Goal: Task Accomplishment & Management: Complete application form

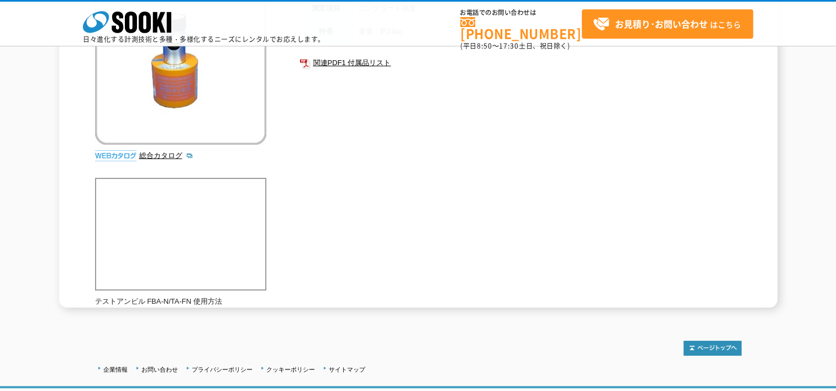
scroll to position [55, 0]
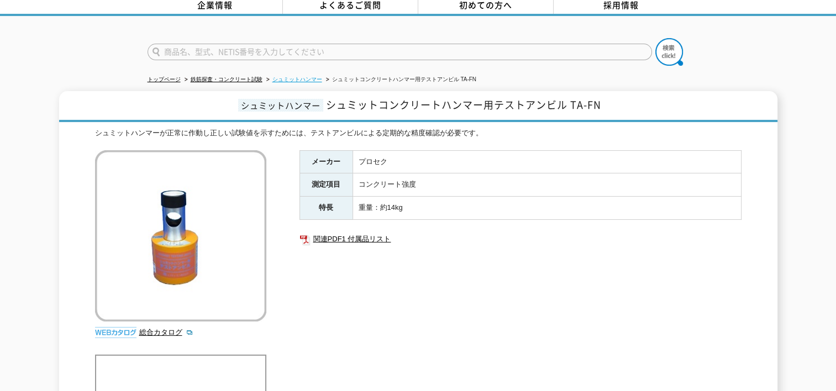
click at [278, 76] on link "シュミットハンマー" at bounding box center [297, 79] width 50 height 6
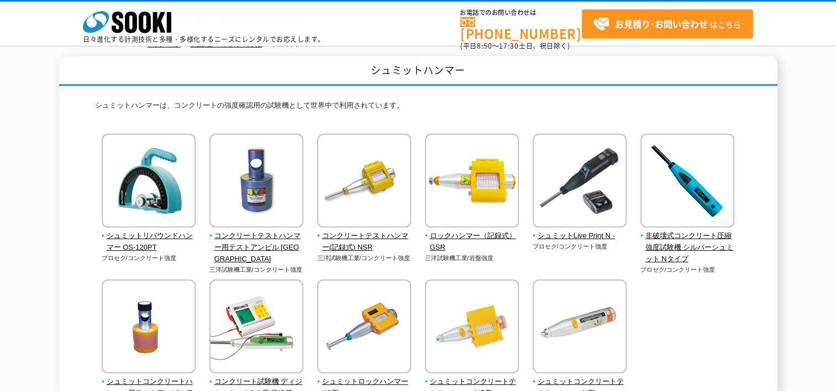
scroll to position [111, 0]
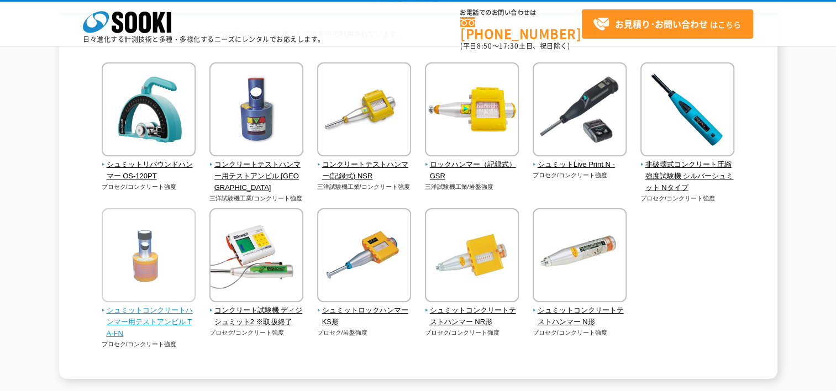
click at [157, 237] on img at bounding box center [149, 256] width 94 height 97
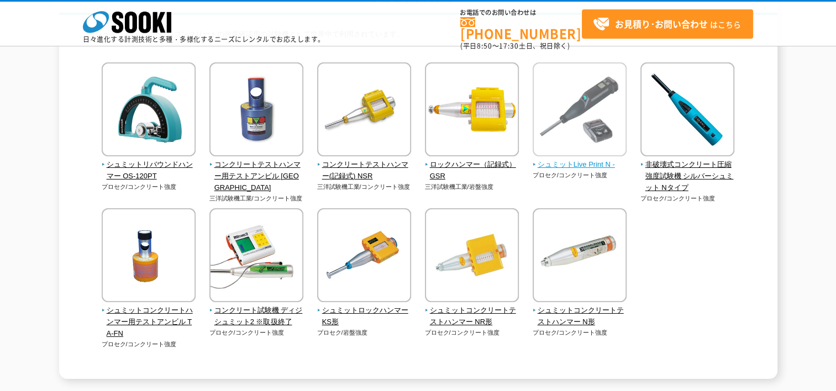
click at [554, 149] on img at bounding box center [580, 110] width 94 height 97
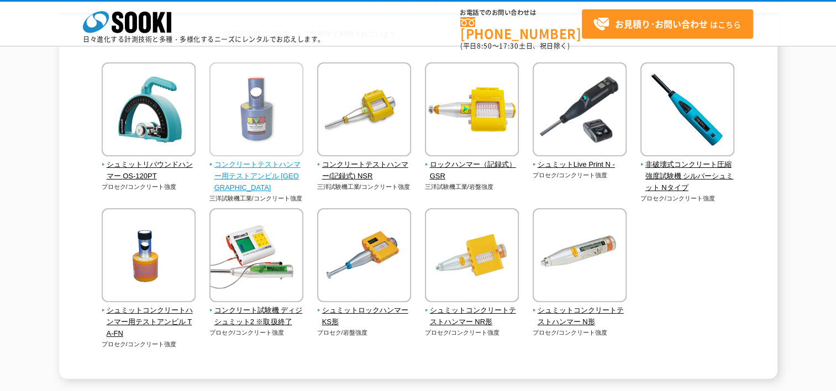
click at [238, 102] on img at bounding box center [256, 110] width 94 height 97
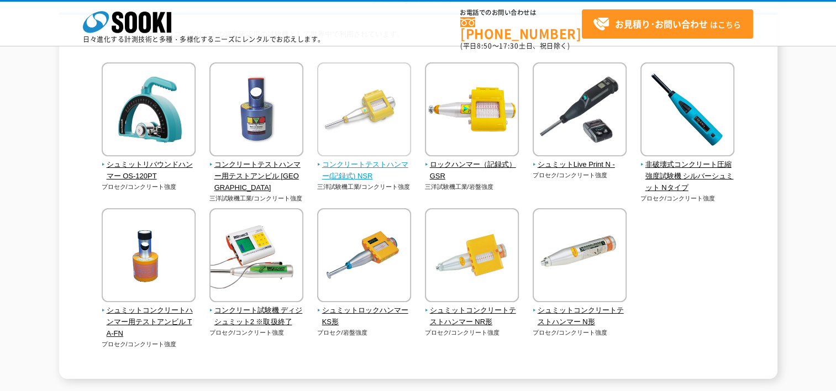
click at [371, 108] on img at bounding box center [364, 110] width 94 height 97
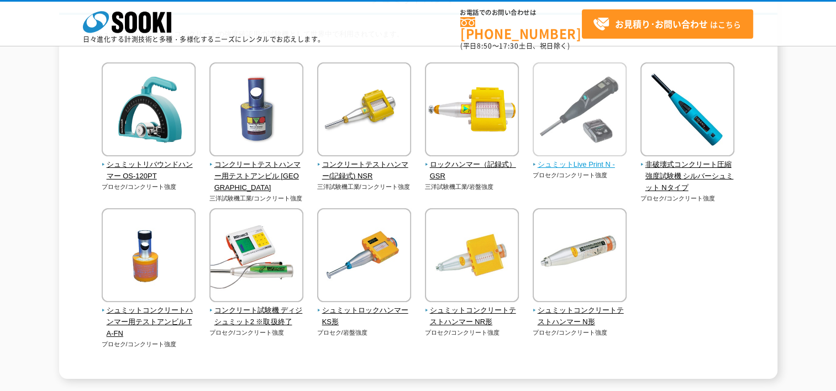
click at [550, 110] on img at bounding box center [580, 110] width 94 height 97
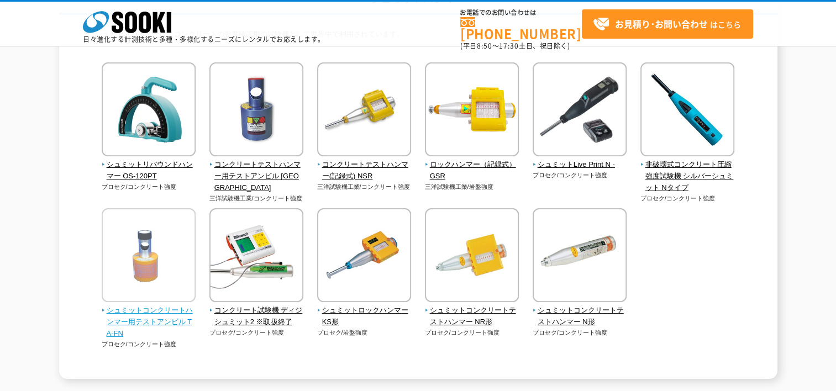
click at [124, 247] on img at bounding box center [149, 256] width 94 height 97
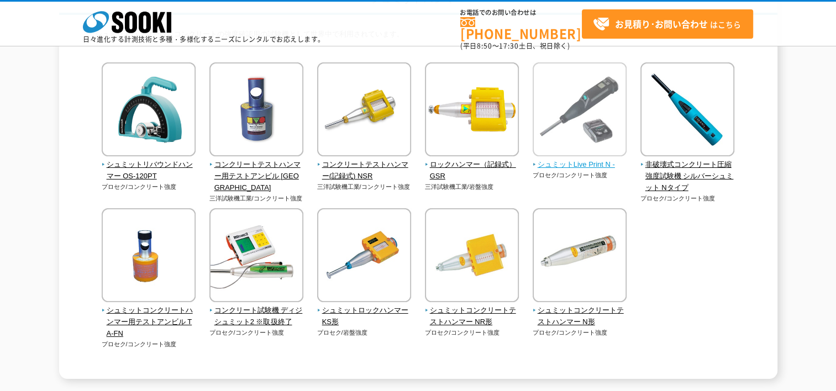
click at [593, 137] on img at bounding box center [580, 110] width 94 height 97
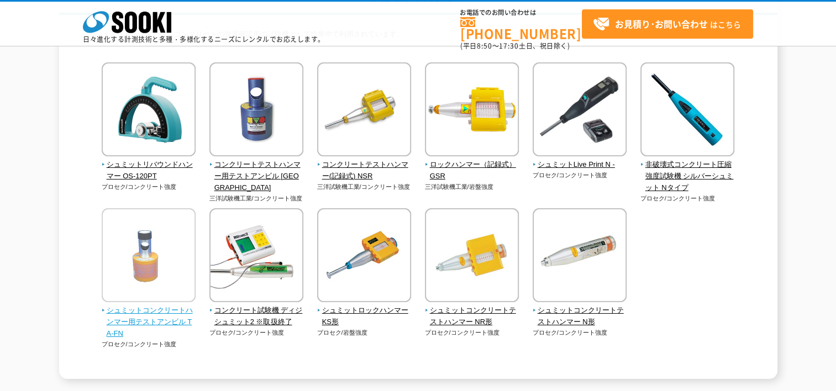
click at [131, 223] on img at bounding box center [149, 256] width 94 height 97
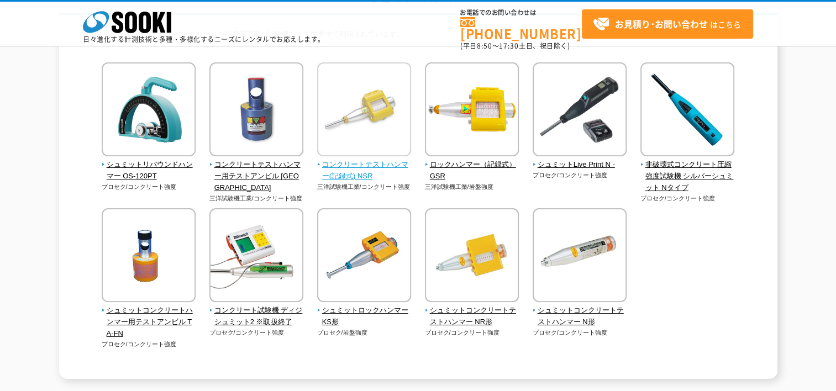
click at [349, 106] on img at bounding box center [364, 110] width 94 height 97
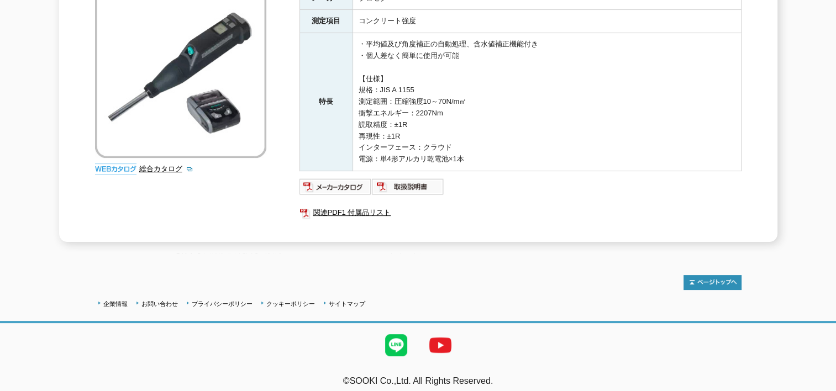
scroll to position [164, 0]
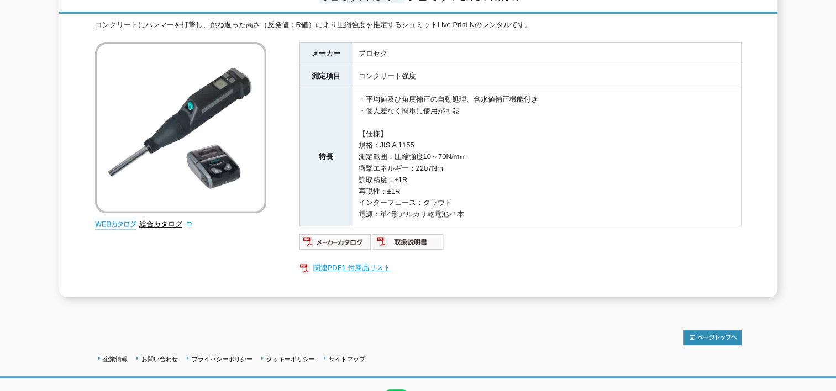
click at [357, 261] on link "関連PDF1 付属品リスト" at bounding box center [521, 268] width 442 height 14
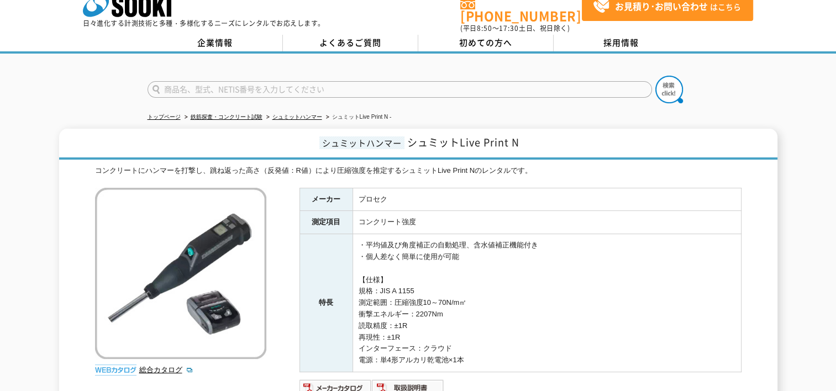
scroll to position [0, 0]
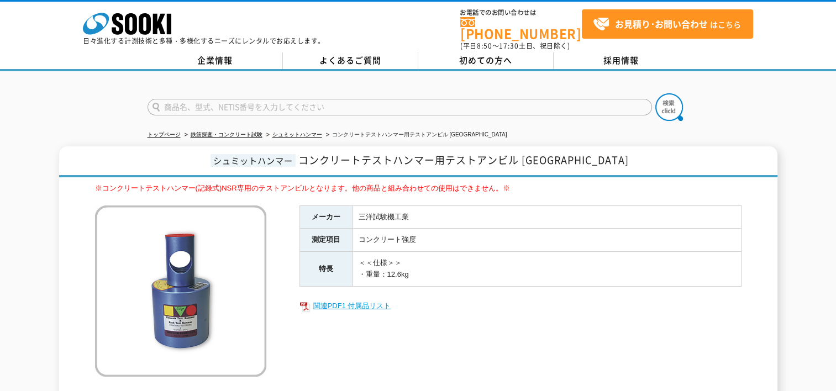
click at [323, 299] on link "関連PDF1 付属品リスト" at bounding box center [521, 306] width 442 height 14
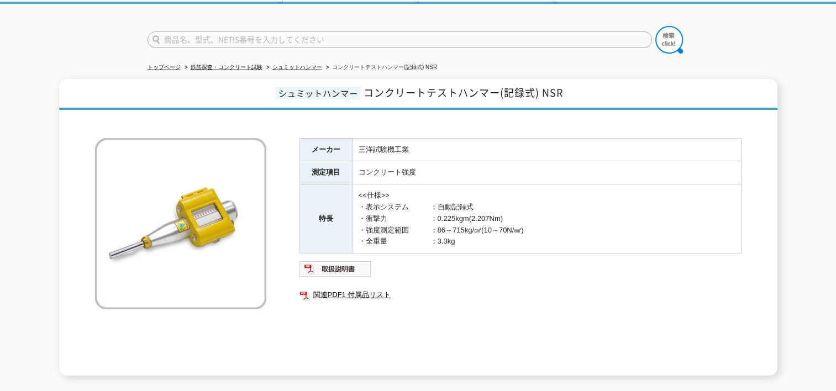
scroll to position [201, 0]
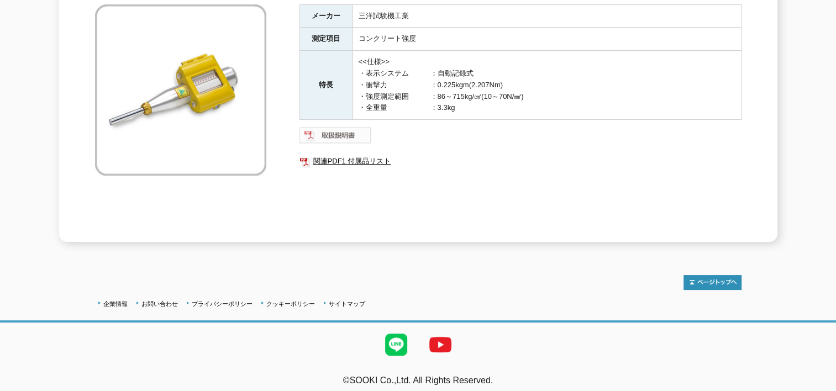
click at [327, 127] on img at bounding box center [336, 136] width 72 height 18
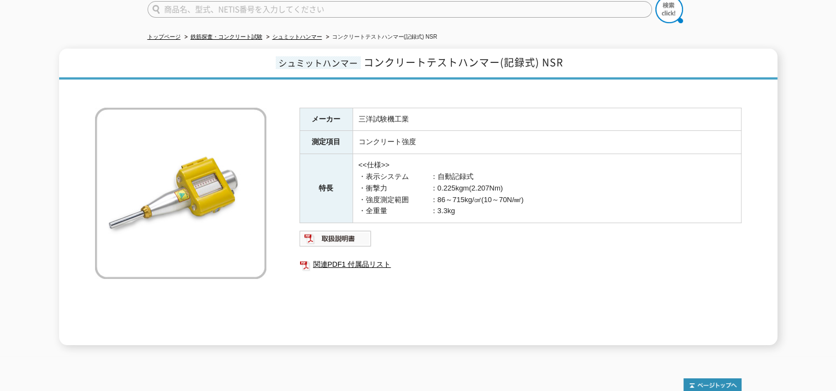
scroll to position [91, 0]
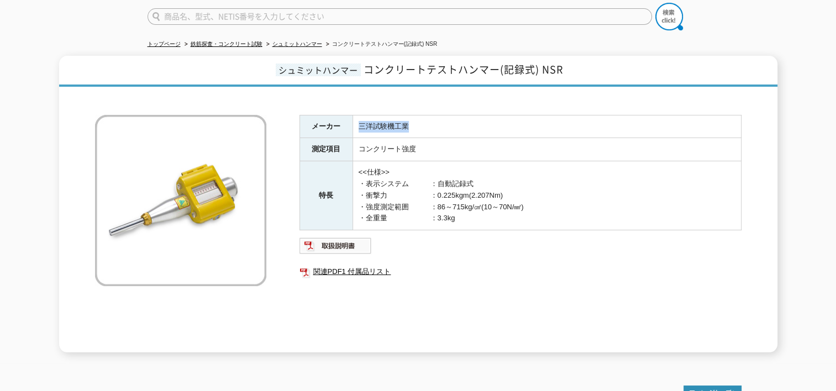
drag, startPoint x: 359, startPoint y: 117, endPoint x: 410, endPoint y: 117, distance: 50.8
click at [410, 117] on td "三洋試験機工業" at bounding box center [547, 126] width 389 height 23
drag, startPoint x: 410, startPoint y: 117, endPoint x: 404, endPoint y: 117, distance: 5.6
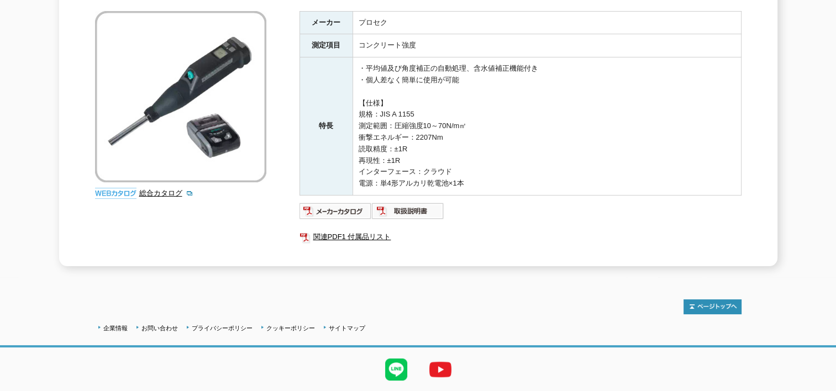
scroll to position [219, 0]
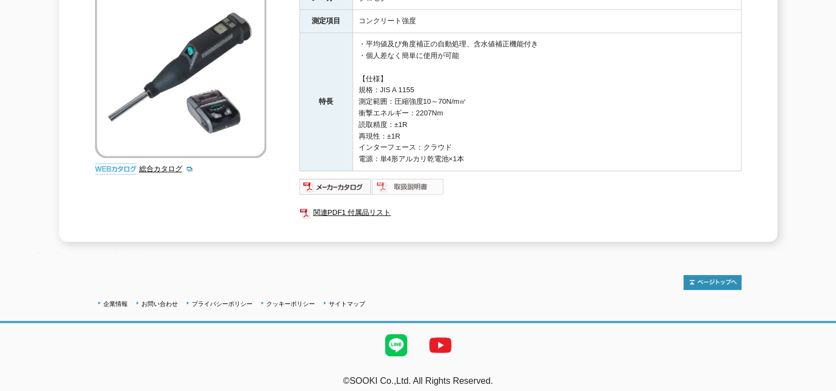
click at [426, 179] on img at bounding box center [408, 187] width 72 height 18
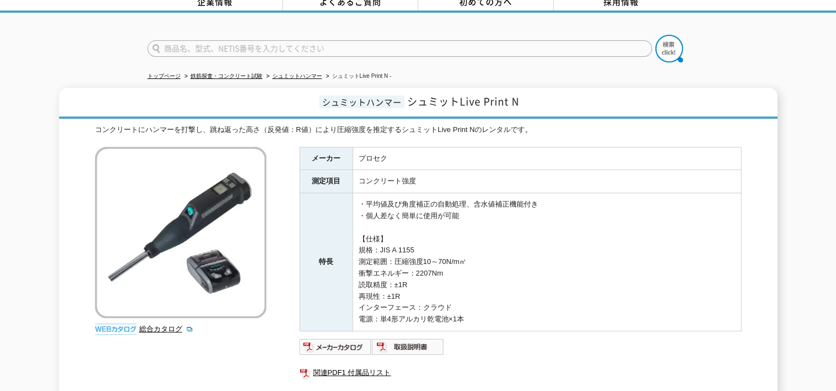
scroll to position [0, 0]
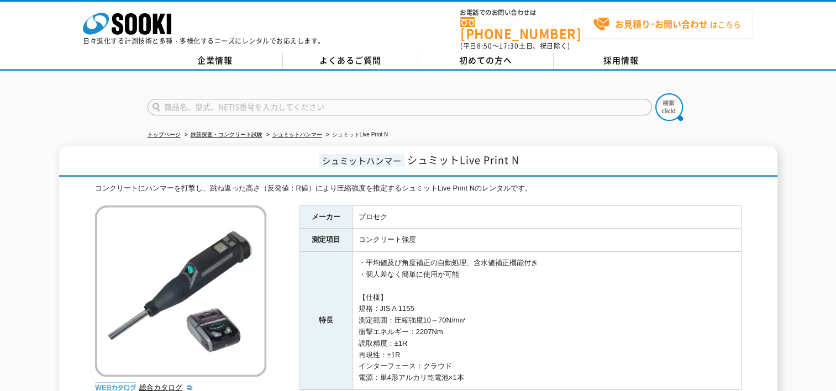
click at [631, 22] on strong "お見積り･お問い合わせ" at bounding box center [661, 23] width 93 height 13
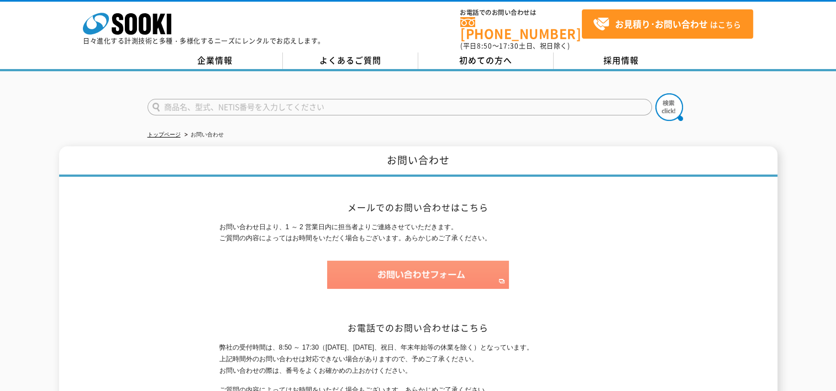
click at [365, 264] on img at bounding box center [418, 275] width 182 height 28
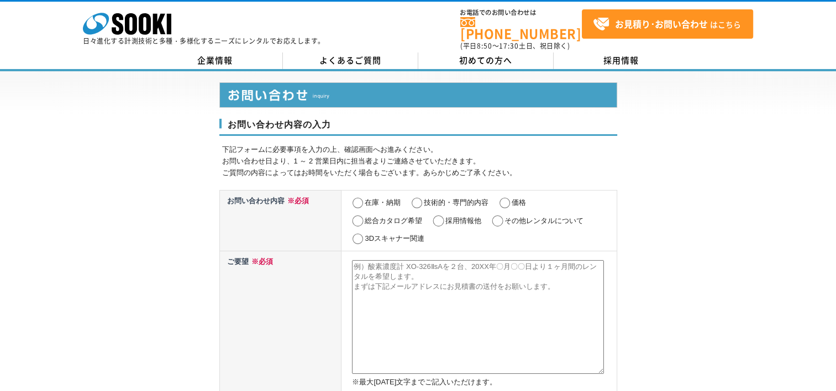
click at [391, 281] on textarea at bounding box center [478, 317] width 252 height 114
paste textarea "シュミットコンクリートハンマー用テストアンビル TA-FN"
type textarea "シュミットコンクリートハンマー用テストアンビル TA-FN"
click at [497, 216] on input "その他レンタルについて" at bounding box center [498, 221] width 14 height 11
radio input "true"
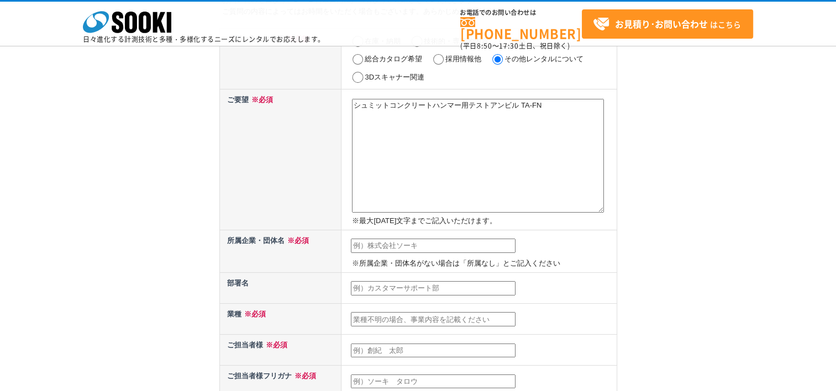
scroll to position [111, 0]
click at [565, 124] on textarea "シュミットコンクリートハンマー用テストアンビル TA-FN" at bounding box center [478, 156] width 252 height 114
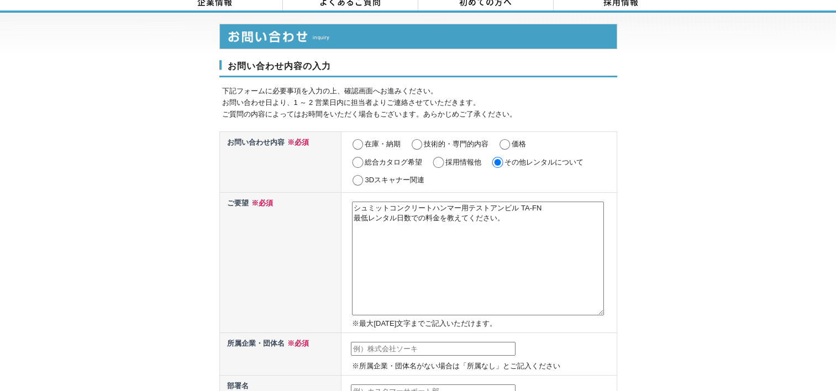
scroll to position [166, 0]
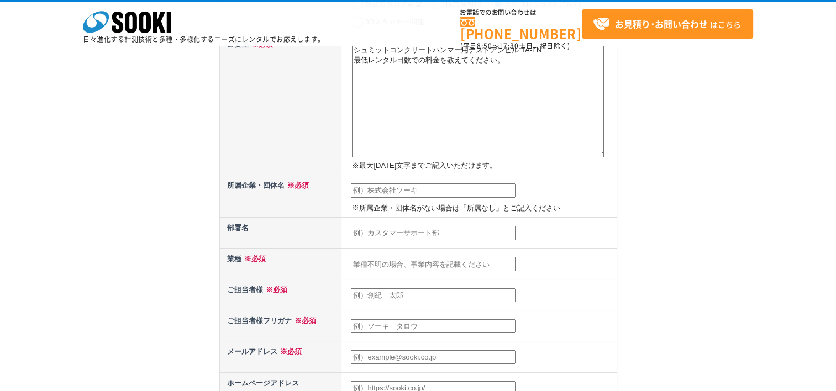
type textarea "シュミットコンクリートハンマー用テストアンビル TA-FN 最低レンタル日数での料金を教えてください。"
click at [418, 191] on input "text" at bounding box center [433, 190] width 165 height 14
type input "㈱中嶋エンジニアリング"
click at [359, 234] on input "text" at bounding box center [433, 233] width 165 height 14
type input "k"
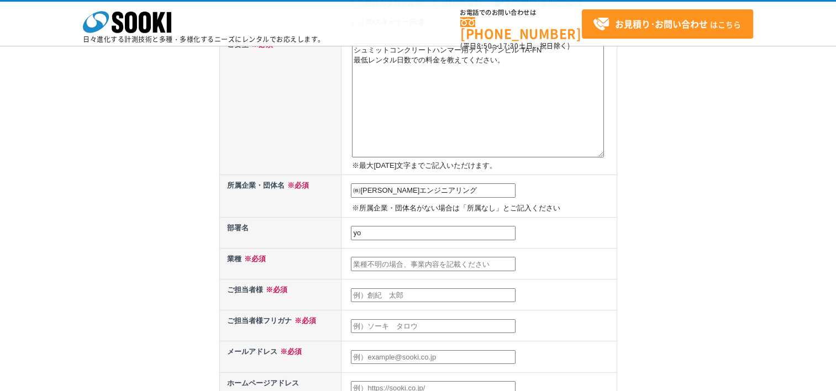
type input "y"
type input "溶接検査課"
click at [379, 261] on input "text" at bounding box center [433, 264] width 165 height 14
type input "非破壊検査"
click at [382, 292] on input "text" at bounding box center [433, 295] width 165 height 14
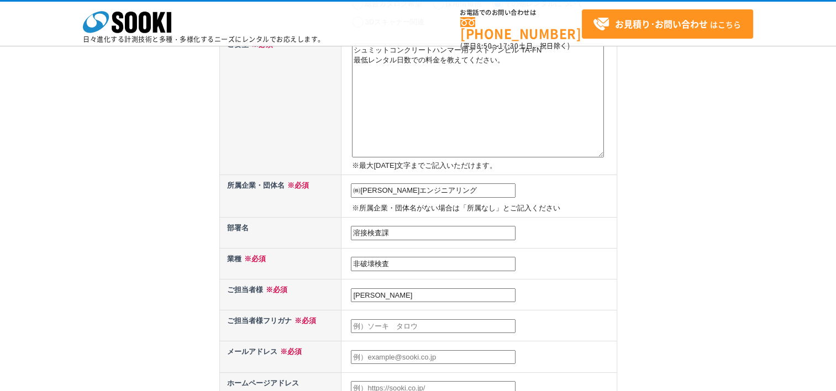
type input "門井　左一良"
click at [382, 319] on input "text" at bounding box center [433, 326] width 165 height 14
type input "門"
type input "カドイサイチロウ"
type input "カドイ"
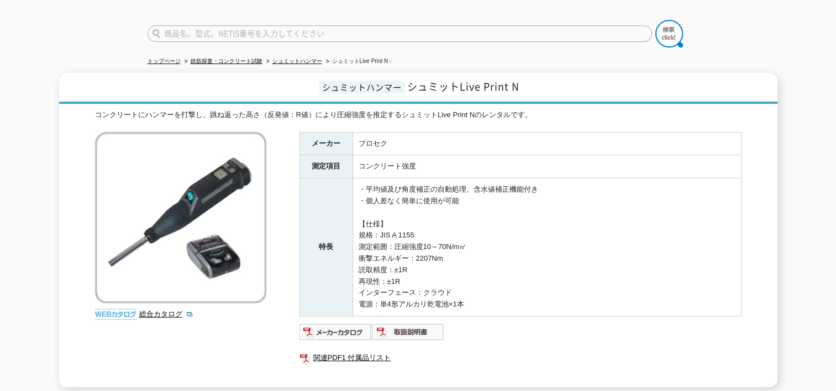
scroll to position [166, 0]
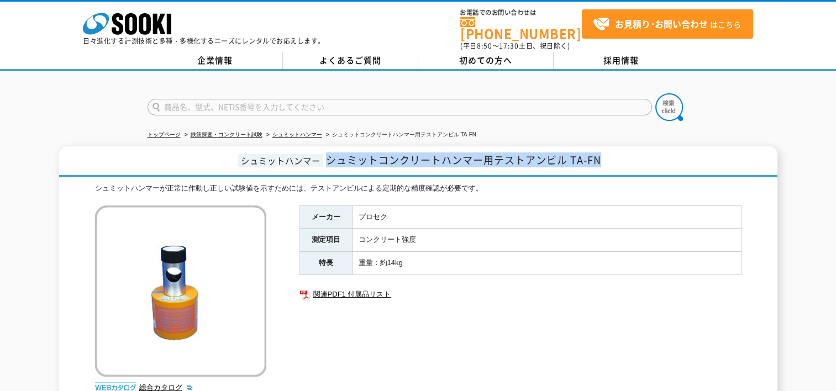
drag, startPoint x: 329, startPoint y: 153, endPoint x: 601, endPoint y: 157, distance: 271.4
click at [601, 157] on span "シュミットコンクリートハンマー用テストアンビル TA-FN" at bounding box center [463, 160] width 275 height 15
copy span "シュミットコンクリートハンマー用テストアンビル TA-FN"
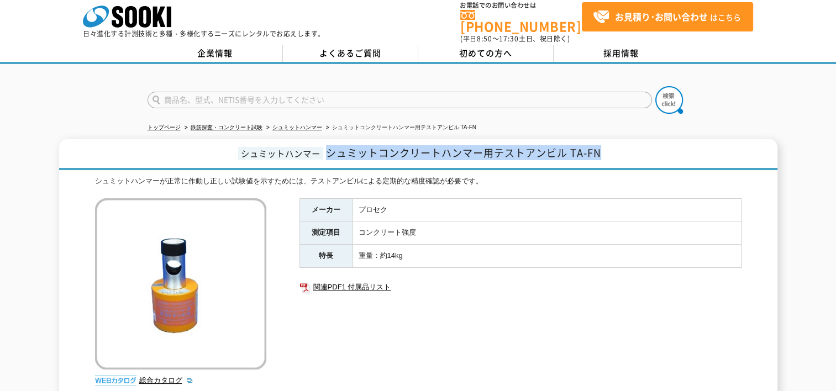
scroll to position [55, 0]
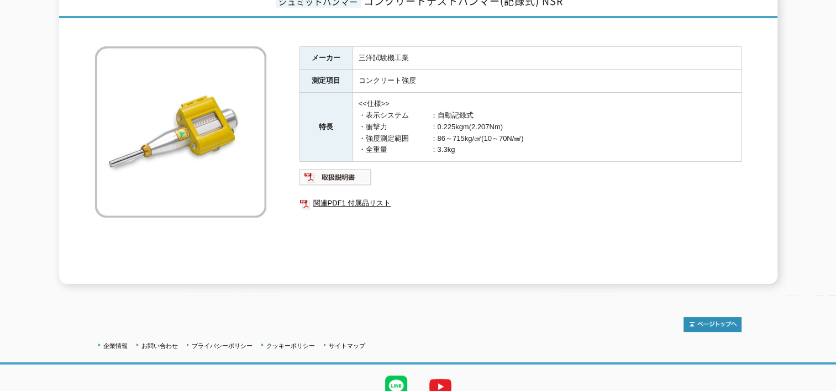
scroll to position [166, 0]
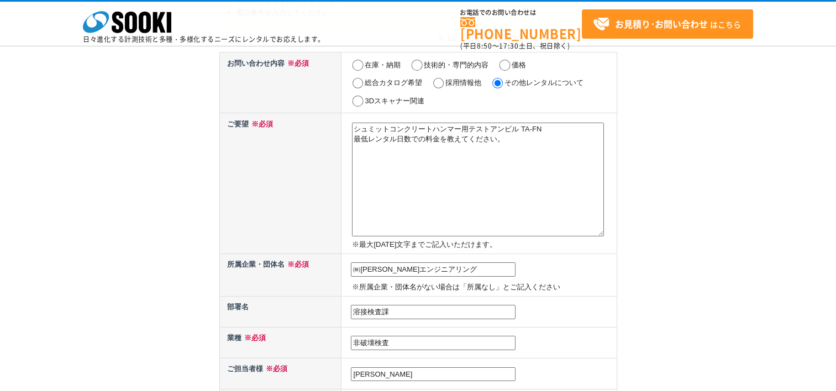
scroll to position [387, 0]
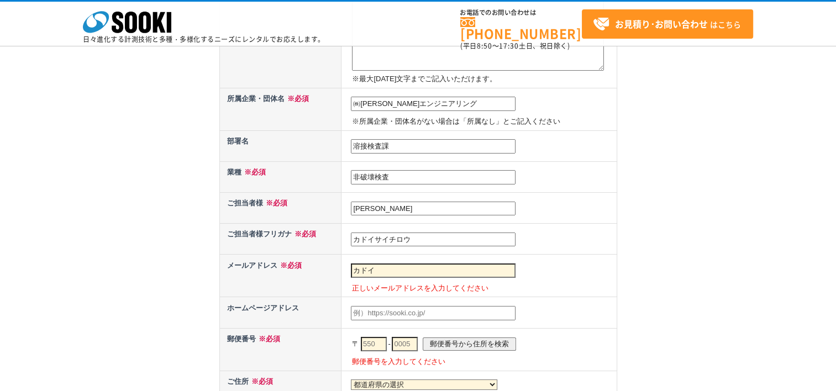
click at [384, 265] on input "カドイ" at bounding box center [433, 271] width 165 height 14
type input "カ"
type input "[PERSON_NAME][EMAIL_ADDRESS][DOMAIN_NAME]"
click at [375, 308] on input "text" at bounding box center [433, 313] width 165 height 14
click at [371, 338] on input "text" at bounding box center [374, 344] width 26 height 14
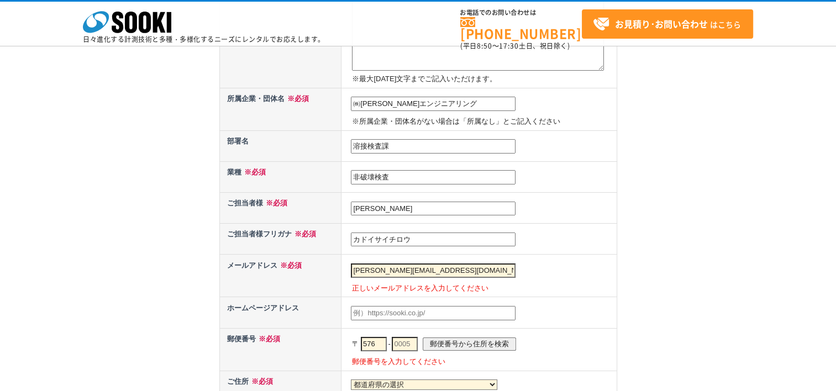
type input "576"
click at [416, 337] on input "text" at bounding box center [405, 344] width 26 height 14
type input "0017"
click at [493, 341] on input "郵便番号から住所を検索" at bounding box center [469, 344] width 93 height 13
select select "27"
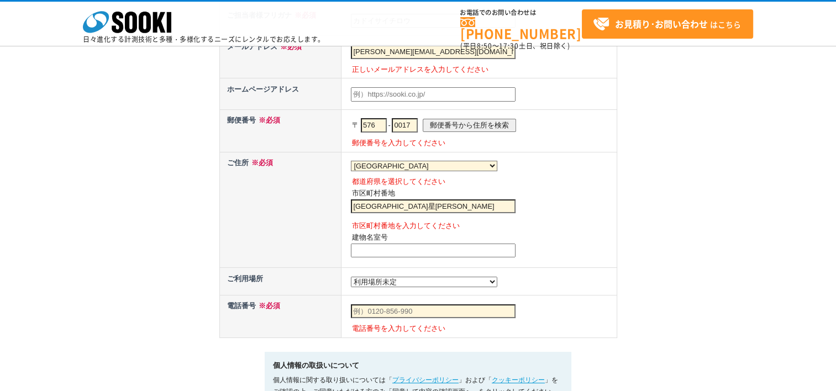
scroll to position [608, 0]
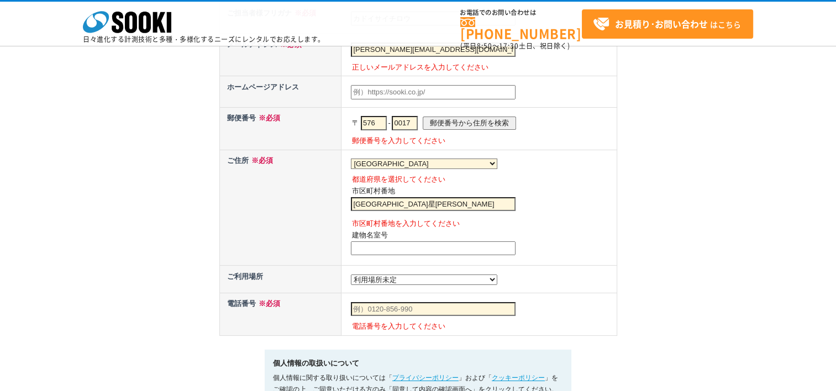
click at [413, 201] on input "交野市星田北" at bounding box center [433, 204] width 165 height 14
type input "交野市星田北1-31-2"
click at [403, 279] on select "都道府県の選択 利用場所未定 北海道 青森県 岩手県 宮城県 秋田県 山形県 福島県 茨城県 栃木県 群馬県 埼玉県 千葉県 東京都 神奈川県 新潟県 富山県…" at bounding box center [424, 280] width 146 height 11
select select "27"
click at [351, 275] on select "都道府県の選択 利用場所未定 北海道 青森県 岩手県 宮城県 秋田県 山形県 福島県 茨城県 栃木県 群馬県 埼玉県 千葉県 東京都 神奈川県 新潟県 富山県…" at bounding box center [424, 280] width 146 height 11
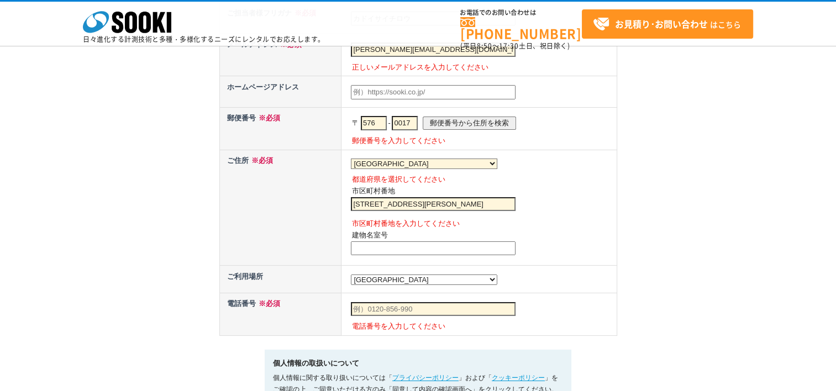
click at [382, 302] on input "text" at bounding box center [433, 309] width 165 height 14
click at [543, 308] on td "08035321690 電話番号を入力してください" at bounding box center [479, 314] width 275 height 43
click at [368, 307] on input "08035321690" at bounding box center [433, 309] width 165 height 14
click at [389, 309] on input "080-35321690" at bounding box center [433, 309] width 165 height 14
type input "080-3532-1690"
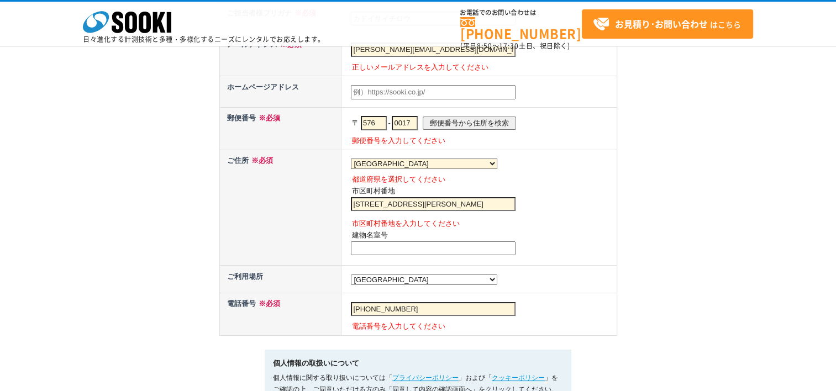
click at [502, 322] on p "電話番号を入力してください" at bounding box center [483, 327] width 262 height 12
click at [338, 334] on form "お問い合わせ内容 ※必須 在庫・納期 技術的・専門的内容 価格 総合カタログ希望 採用情報他 その他レンタルについて 3Dスキャナー関連 ご要望 ※必須 シュ…" at bounding box center [418, 60] width 398 height 791
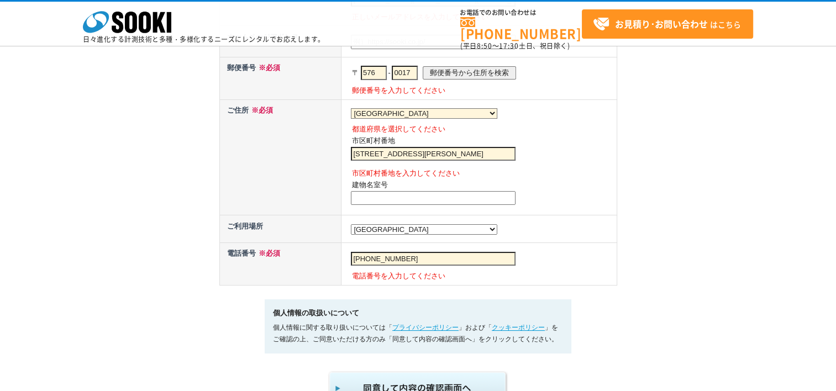
scroll to position [718, 0]
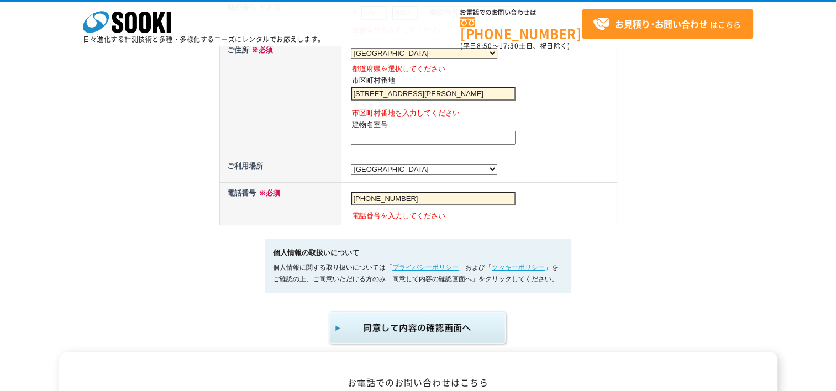
click at [365, 328] on img "submit" at bounding box center [418, 328] width 181 height 36
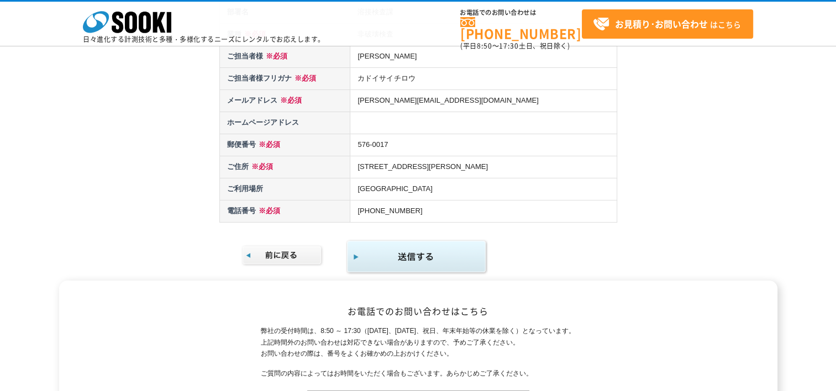
scroll to position [221, 0]
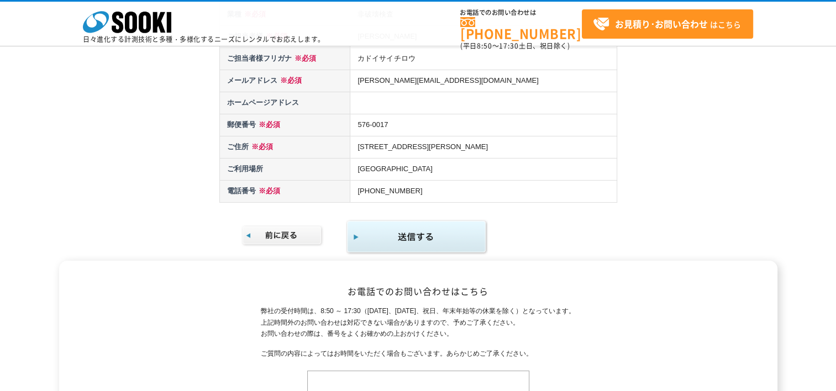
click at [413, 244] on img "submit" at bounding box center [417, 237] width 142 height 36
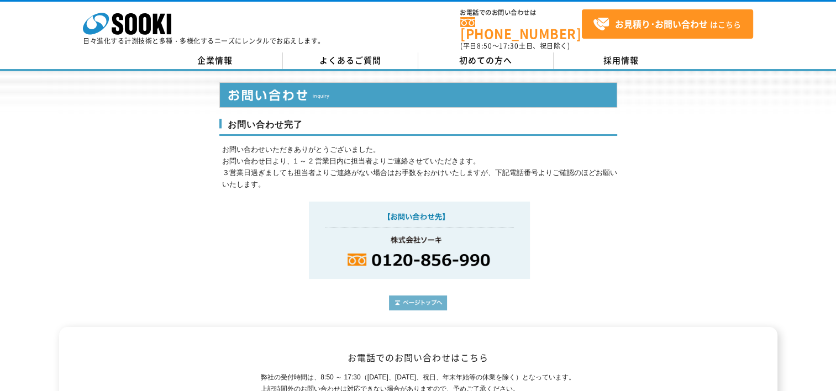
click at [417, 296] on img at bounding box center [418, 303] width 58 height 15
click at [552, 202] on p at bounding box center [419, 240] width 395 height 77
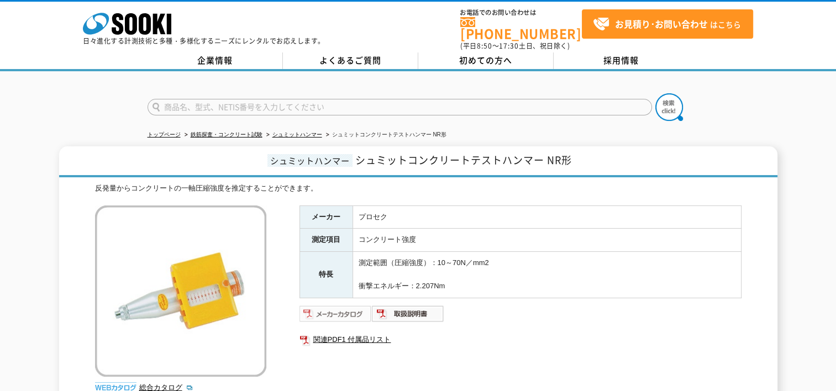
click at [333, 305] on img at bounding box center [336, 314] width 72 height 18
